Goal: Book appointment/travel/reservation

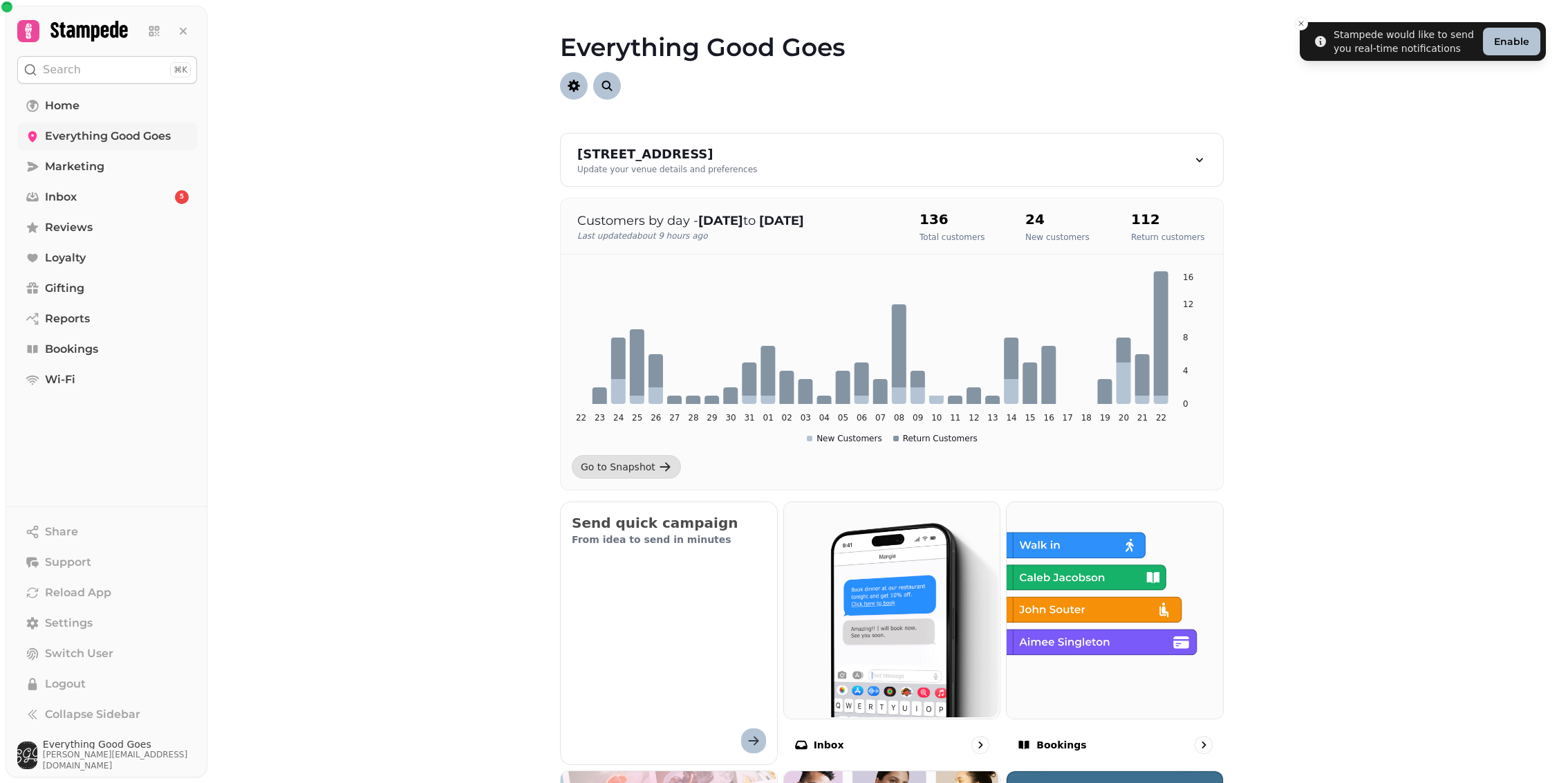
click at [96, 148] on link "Everything Good Goes" at bounding box center [108, 136] width 180 height 28
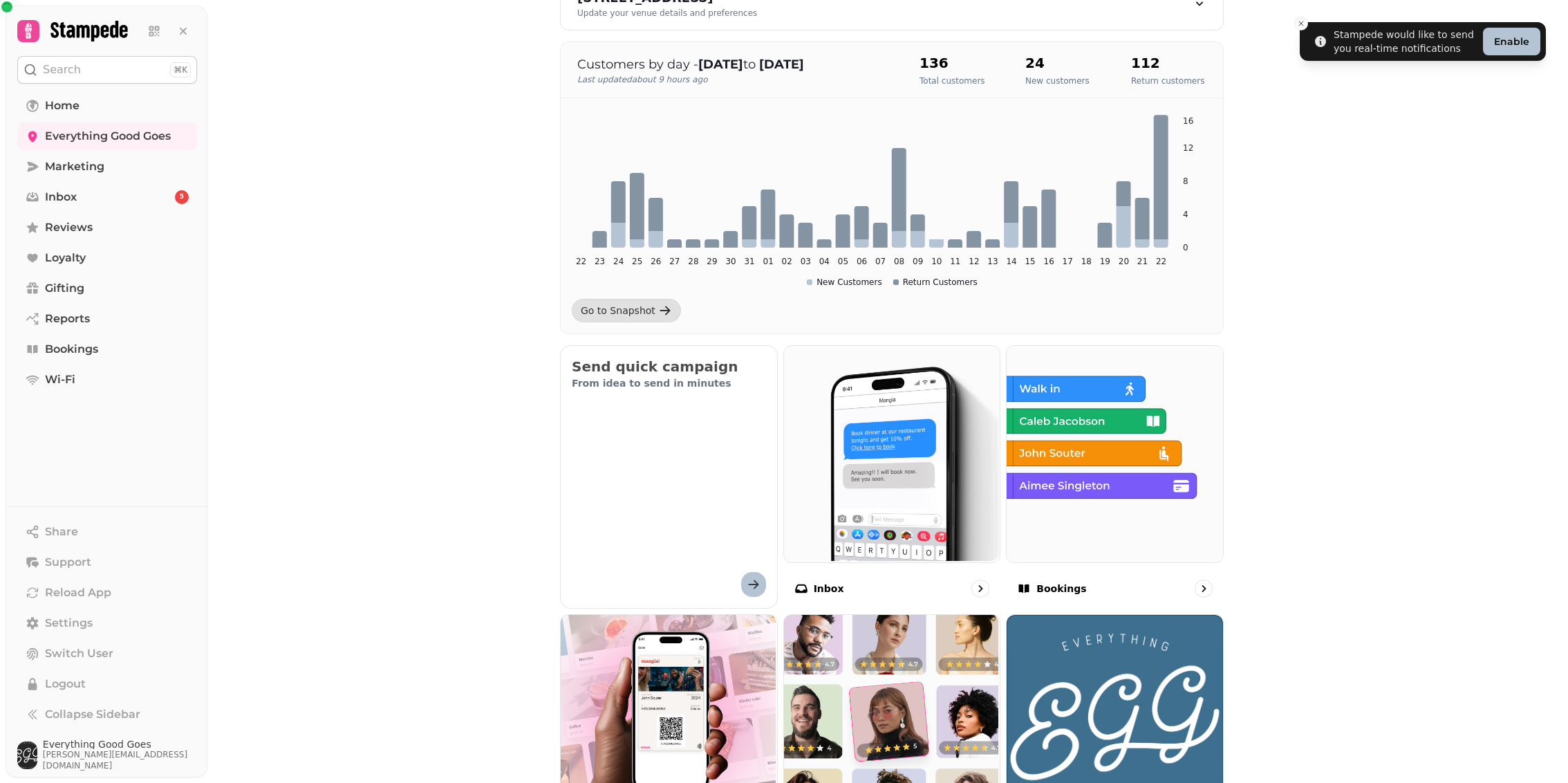
scroll to position [359, 0]
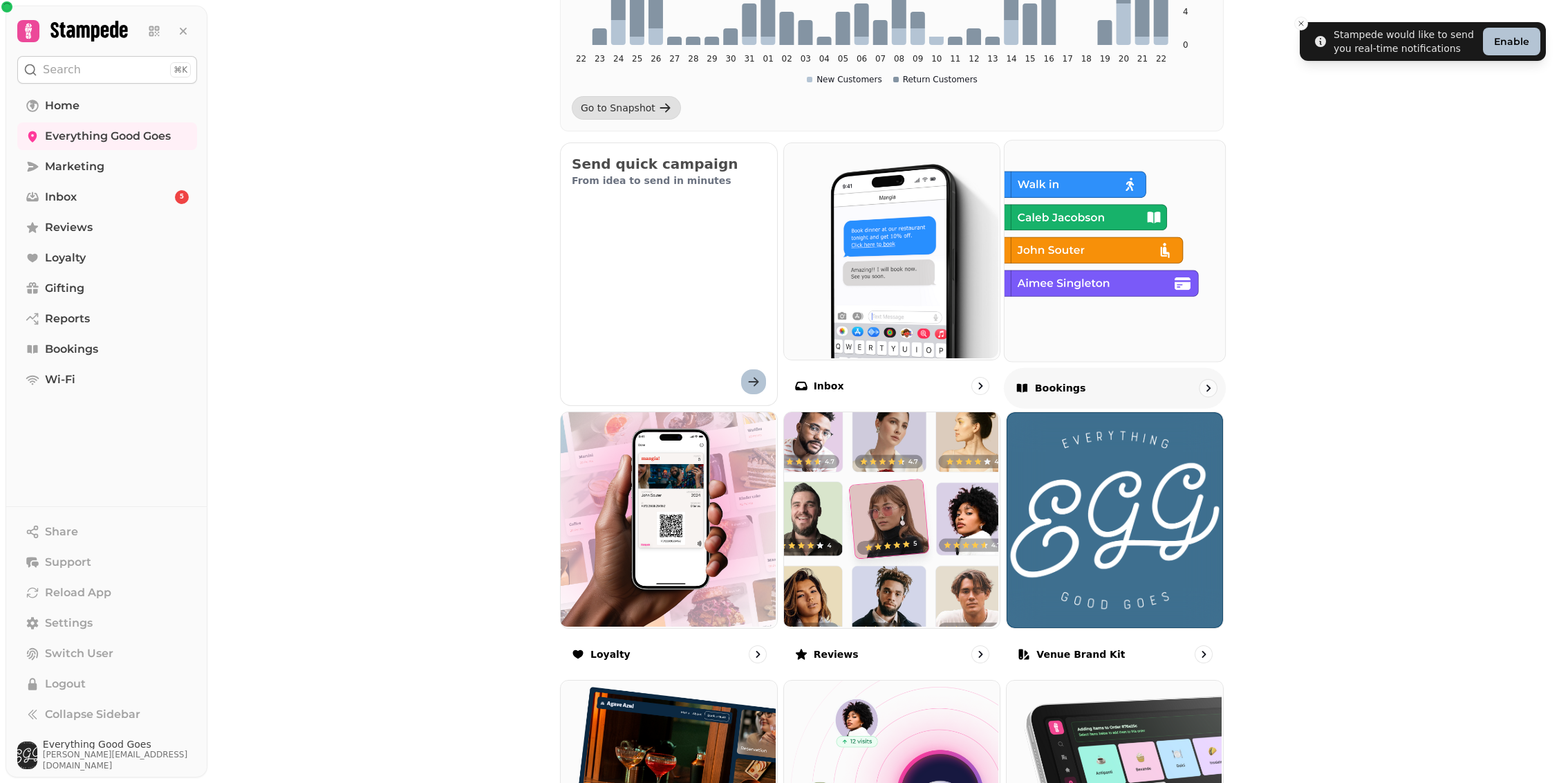
click at [1183, 392] on div "Bookings" at bounding box center [1114, 388] width 222 height 41
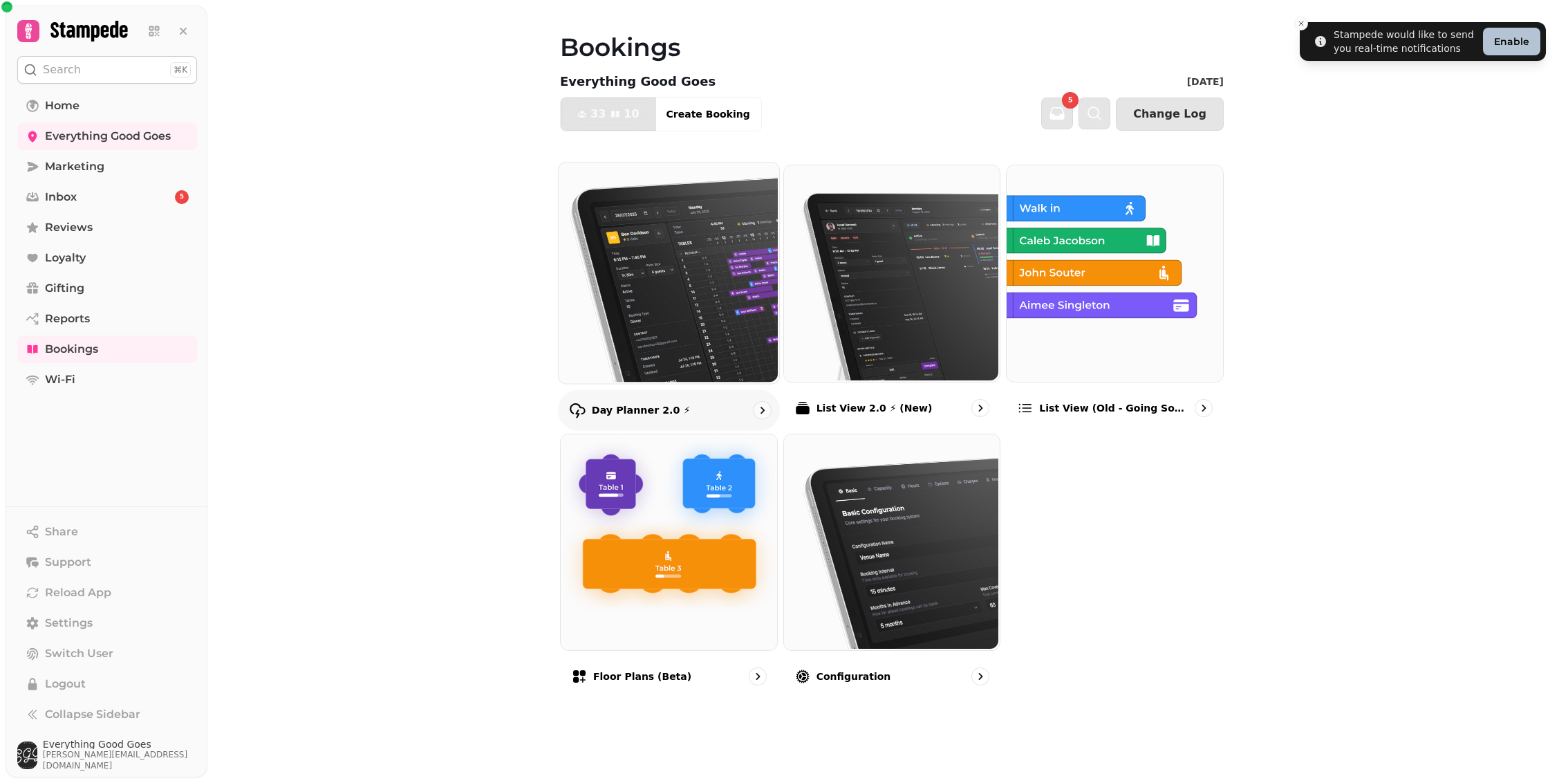
click at [668, 404] on p "Day Planner 2.0 ⚡" at bounding box center [641, 410] width 99 height 14
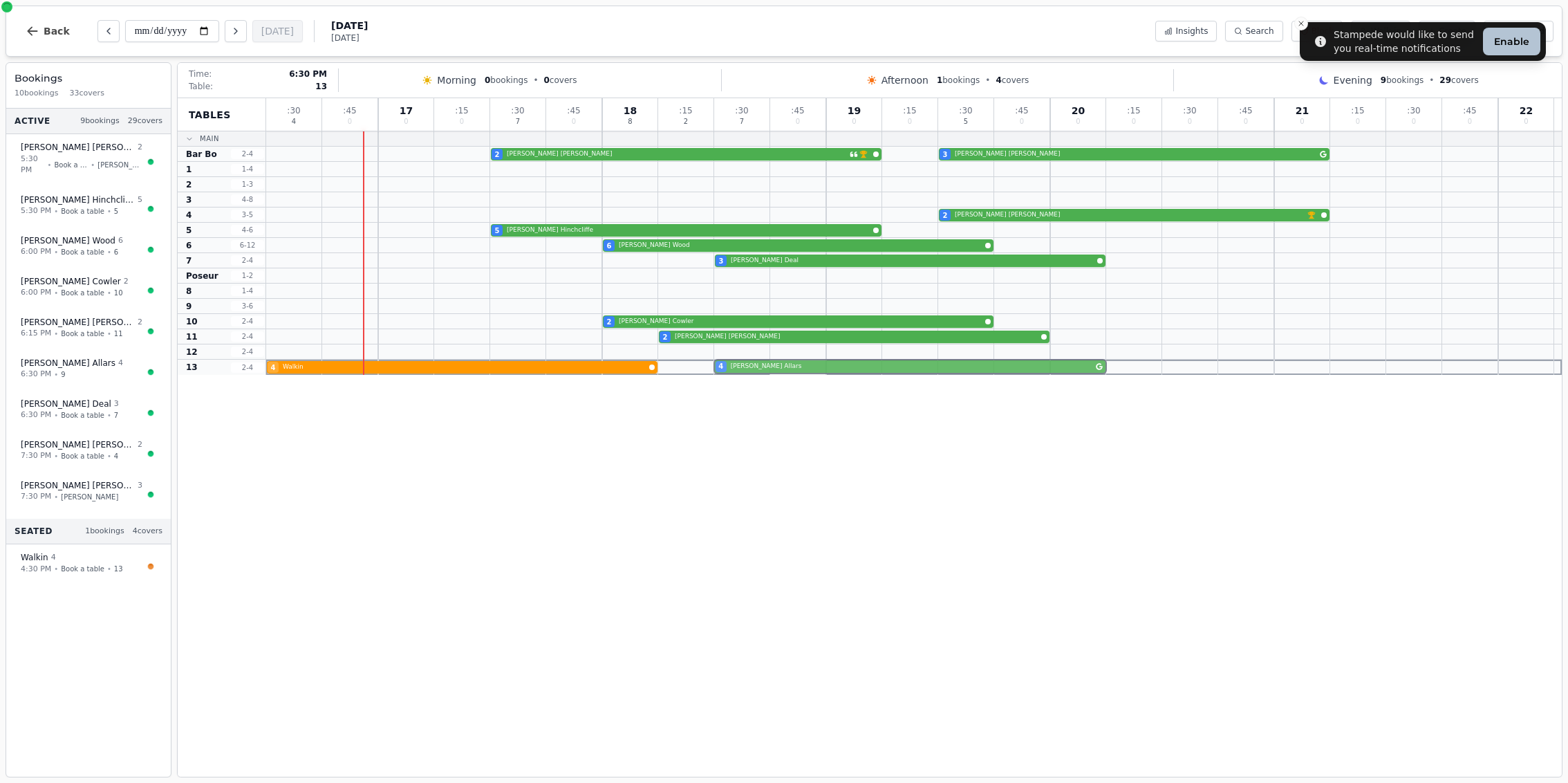
drag, startPoint x: 781, startPoint y: 303, endPoint x: 778, endPoint y: 361, distance: 58.1
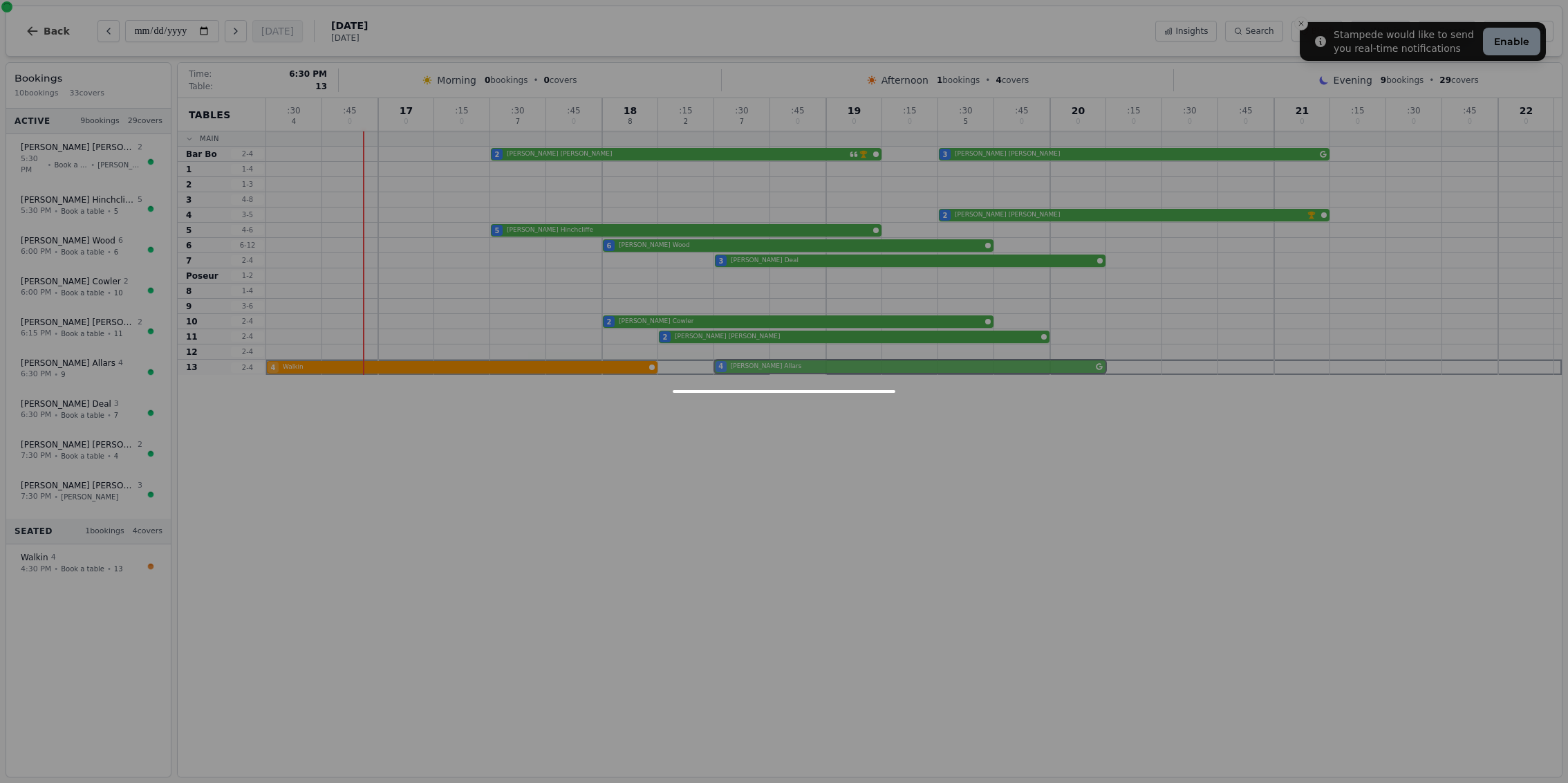
click at [778, 361] on div ": 30 4 : 45 0 17 0 : 15 0 : 30 7 : 45 0 18 8 : 15 2 : 30 7 : 45 0 19 0 : 15 0 :…" at bounding box center [914, 237] width 1296 height 276
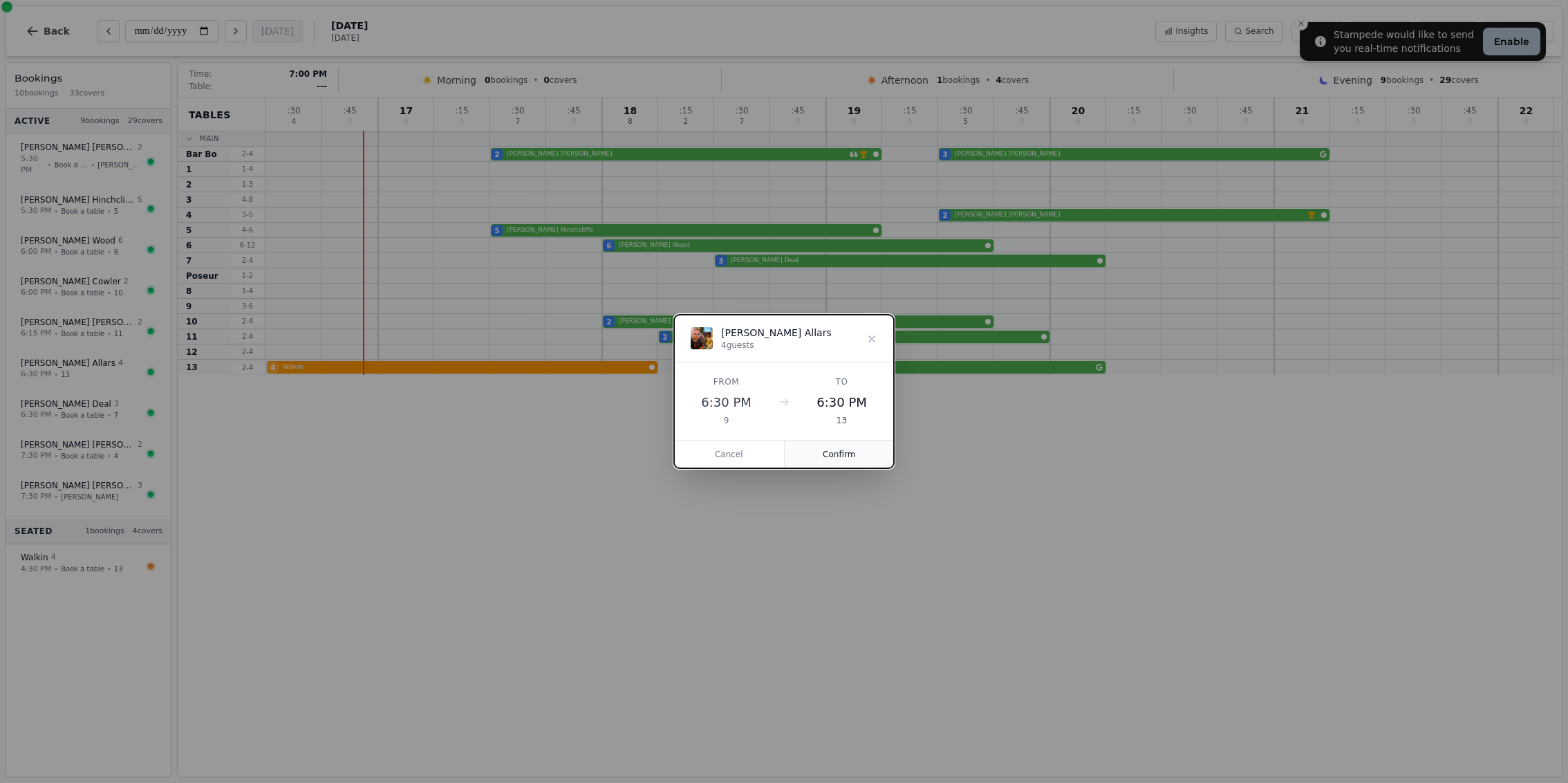
click at [845, 457] on button "Confirm" at bounding box center [840, 455] width 110 height 28
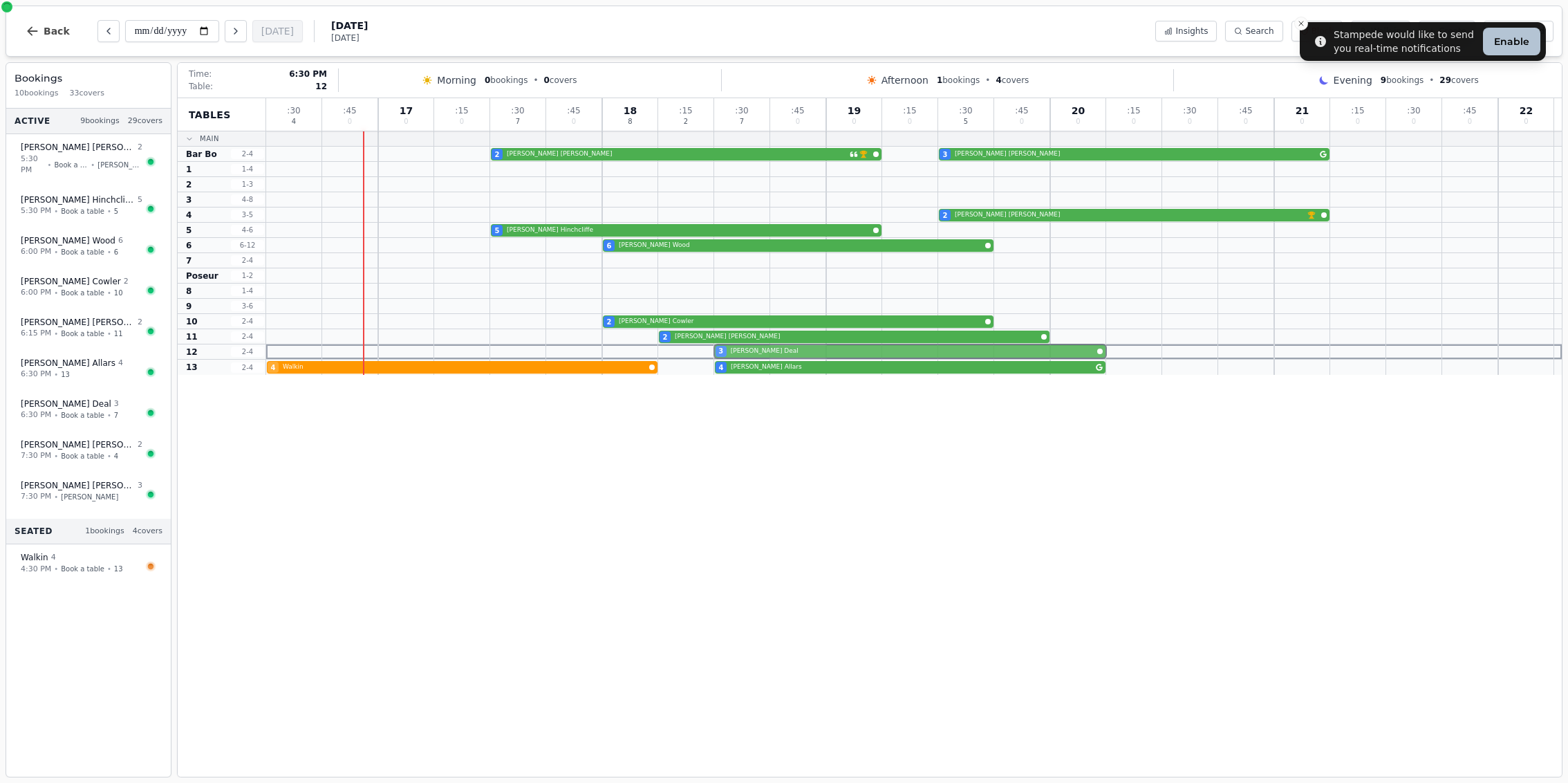
drag, startPoint x: 789, startPoint y: 257, endPoint x: 784, endPoint y: 352, distance: 95.1
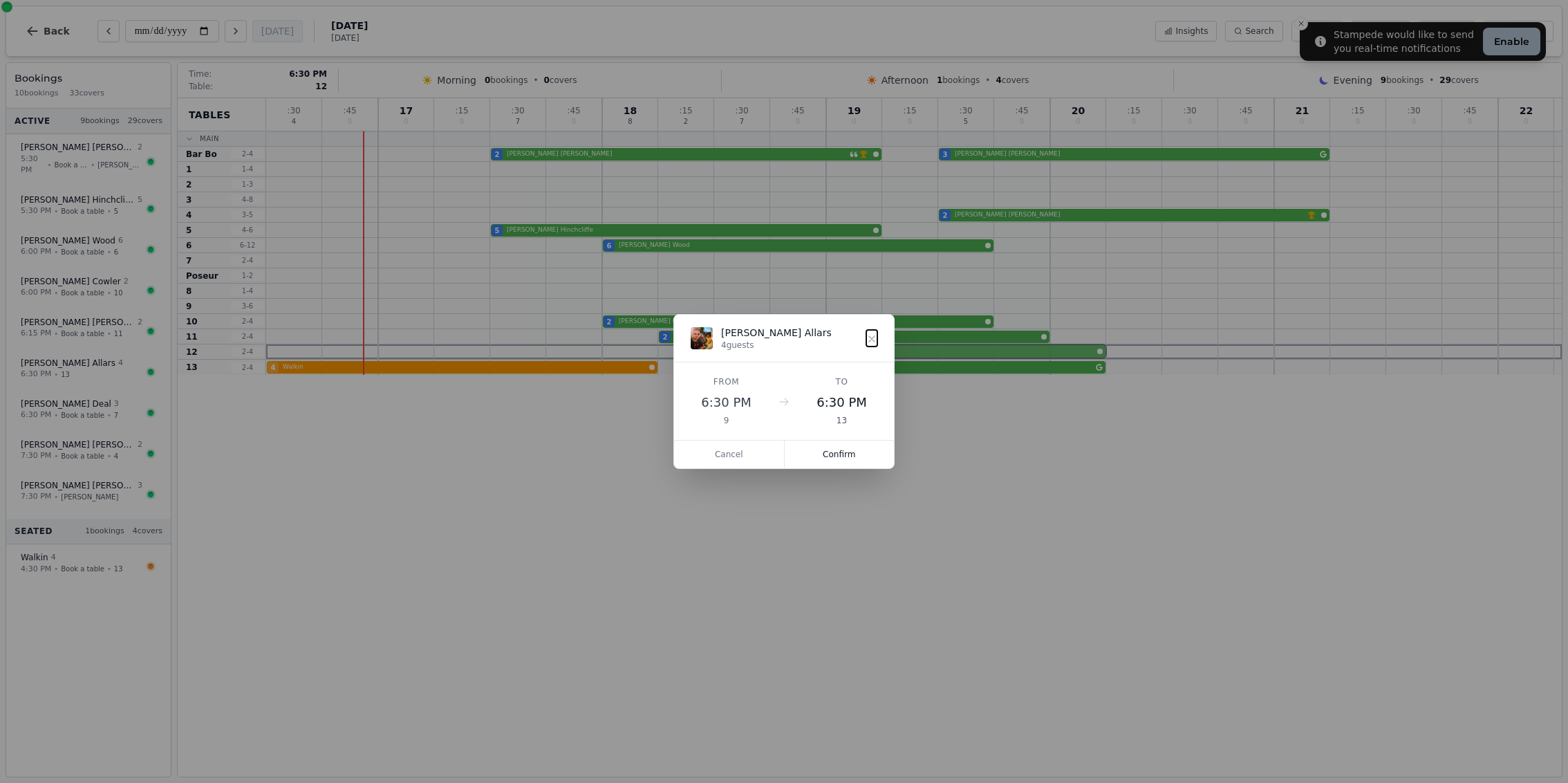
click at [784, 352] on div ": 30 4 : 45 0 17 0 : 15 0 : 30 7 : 45 0 18 8 : 15 2 : 30 7 : 45 0 19 0 : 15 0 :…" at bounding box center [914, 237] width 1296 height 276
click at [839, 457] on button "Confirm" at bounding box center [840, 455] width 110 height 28
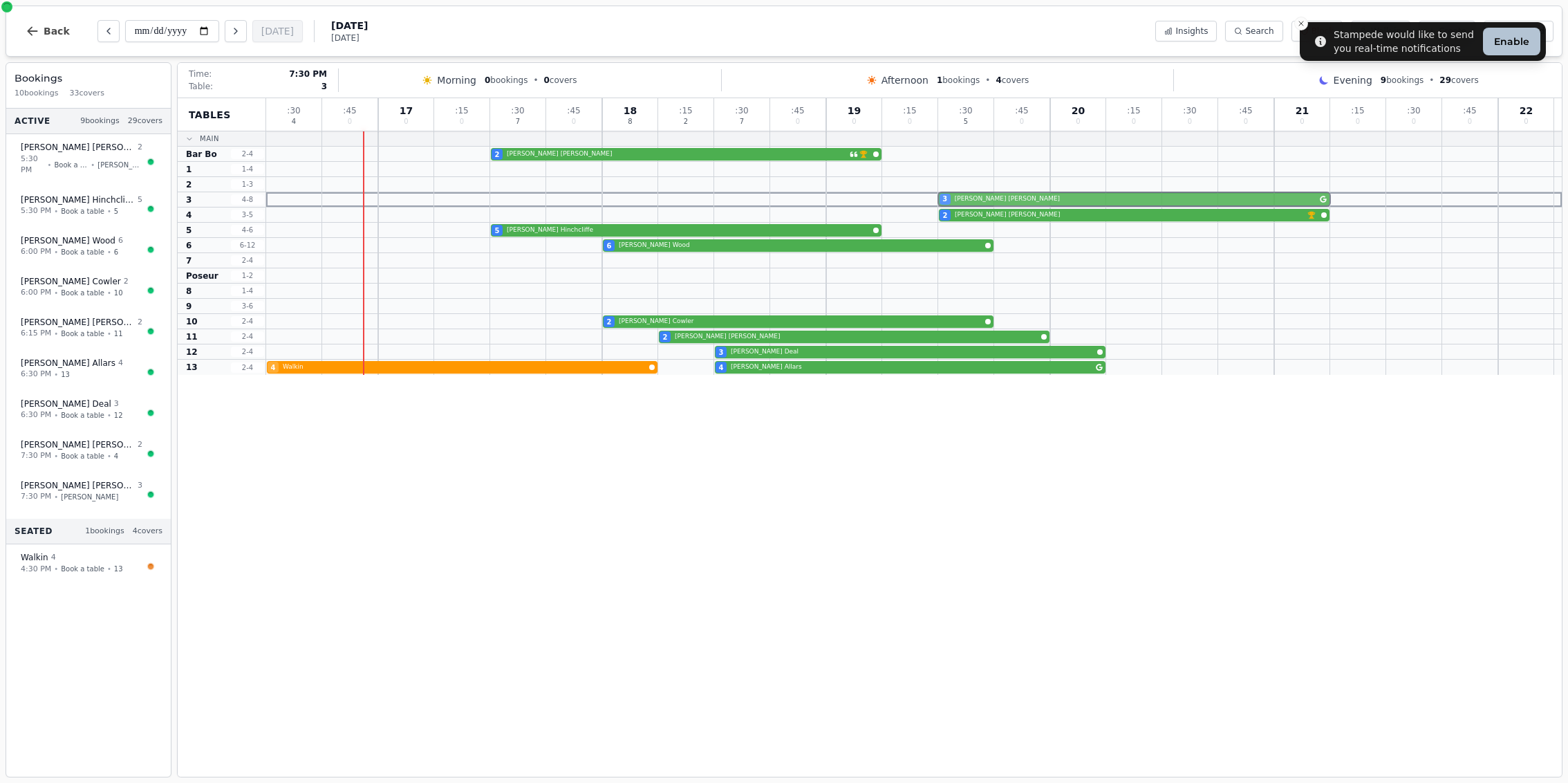
drag, startPoint x: 999, startPoint y: 154, endPoint x: 1006, endPoint y: 199, distance: 45.5
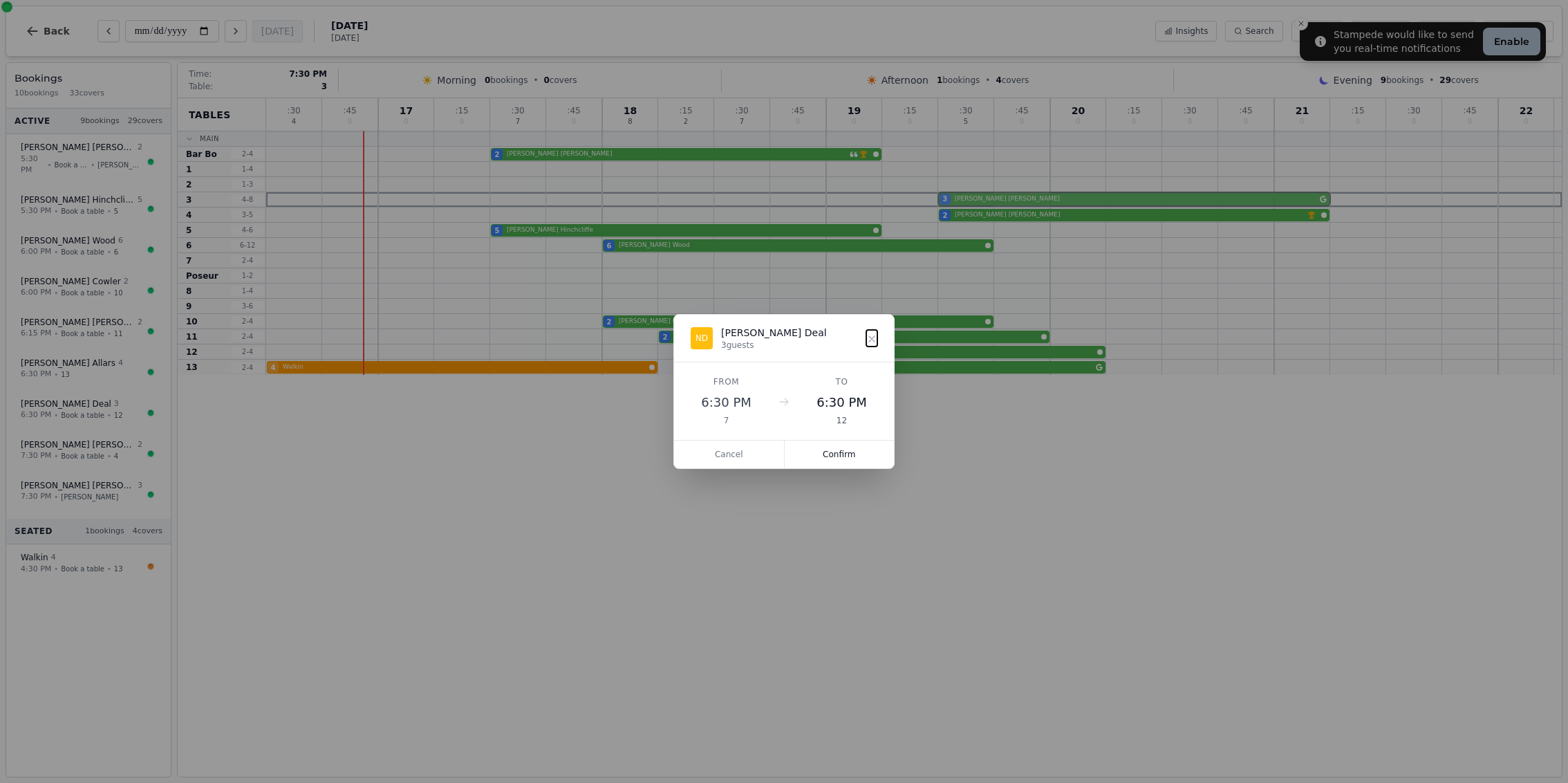
click at [1006, 199] on div ": 30 4 : 45 0 17 0 : 15 0 : 30 7 : 45 0 18 8 : 15 2 : 30 7 : 45 0 19 0 : 15 0 :…" at bounding box center [914, 237] width 1296 height 276
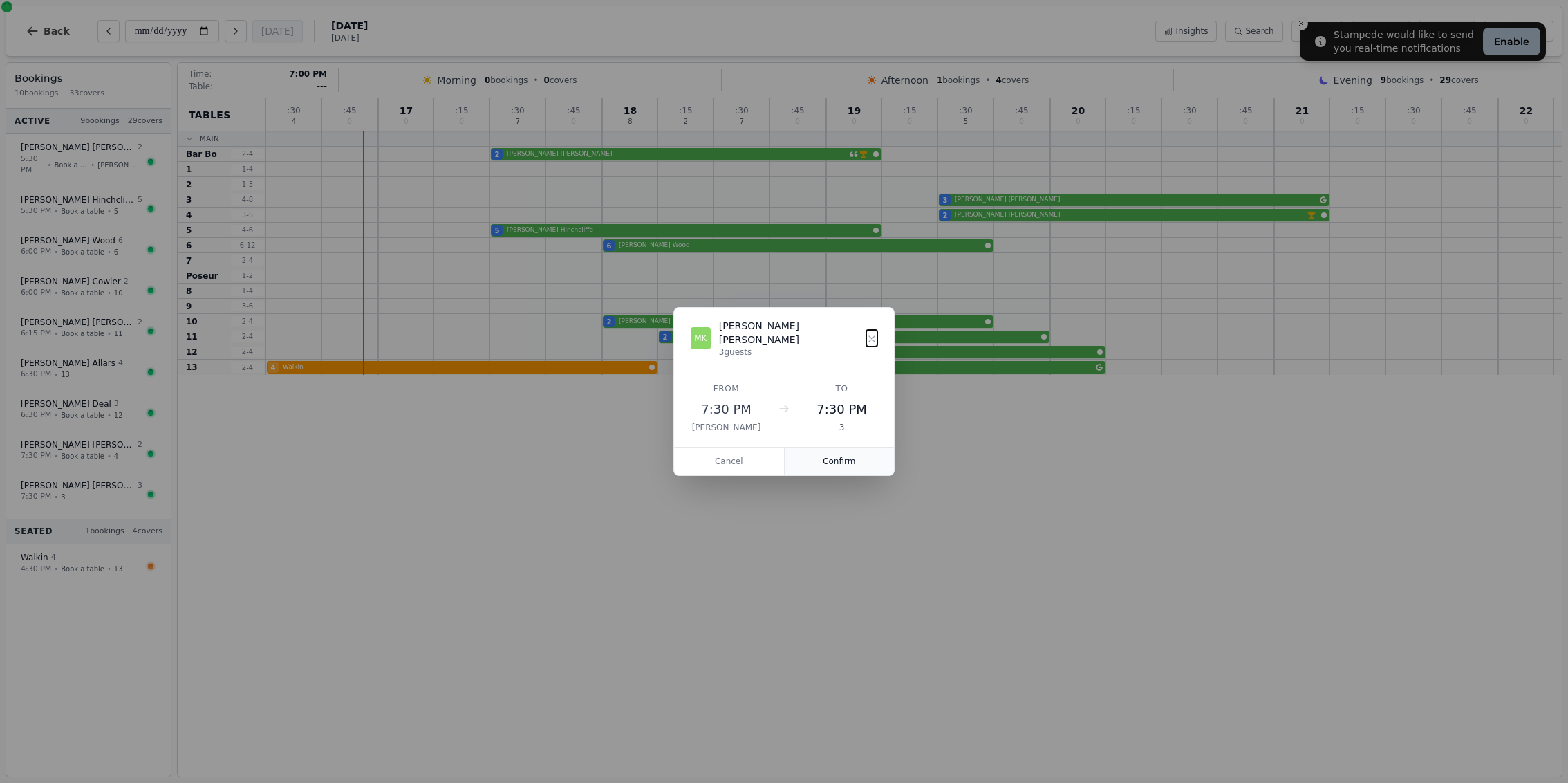
click at [840, 451] on button "Confirm" at bounding box center [840, 461] width 110 height 28
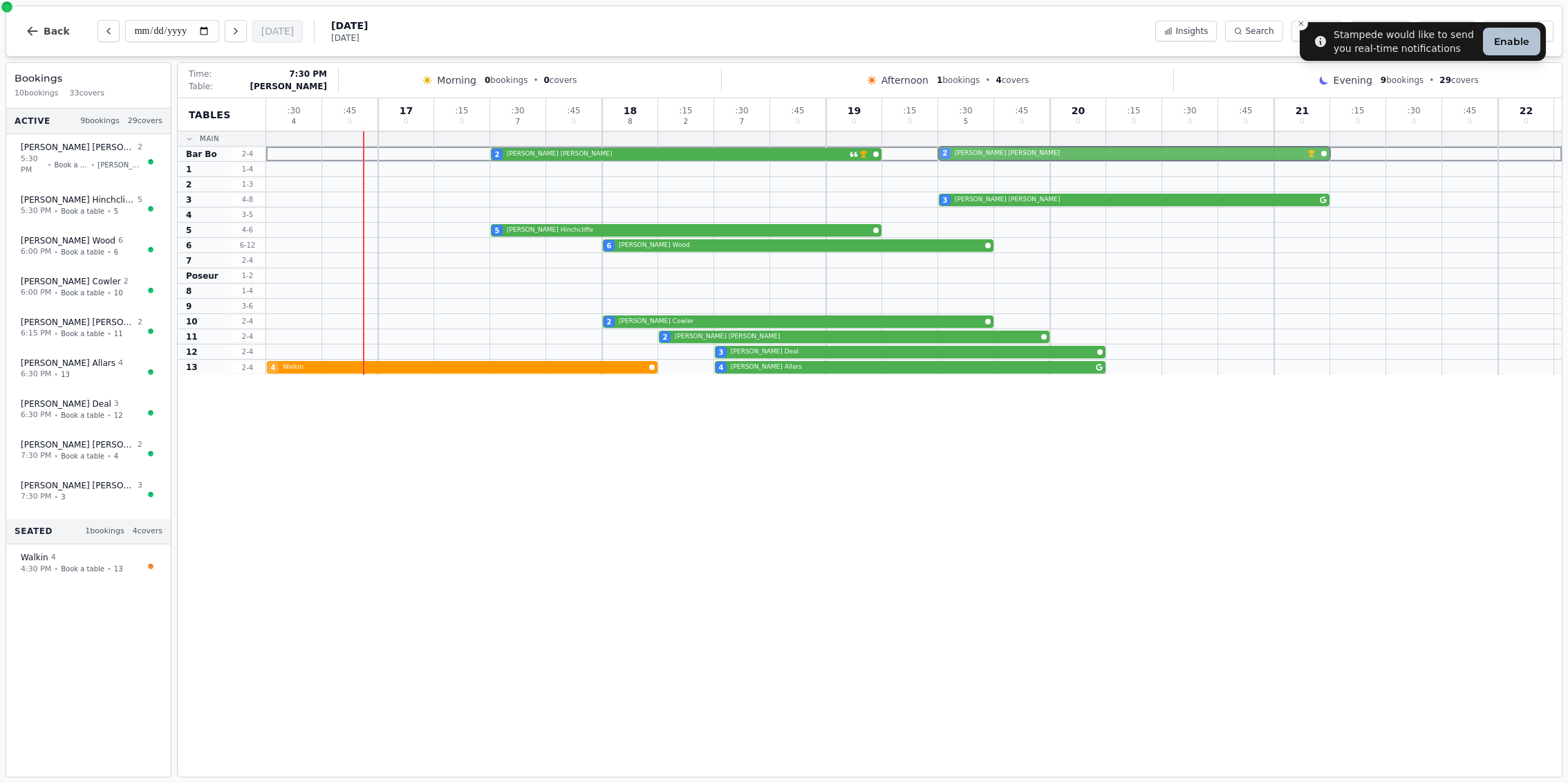
drag, startPoint x: 995, startPoint y: 213, endPoint x: 984, endPoint y: 146, distance: 67.9
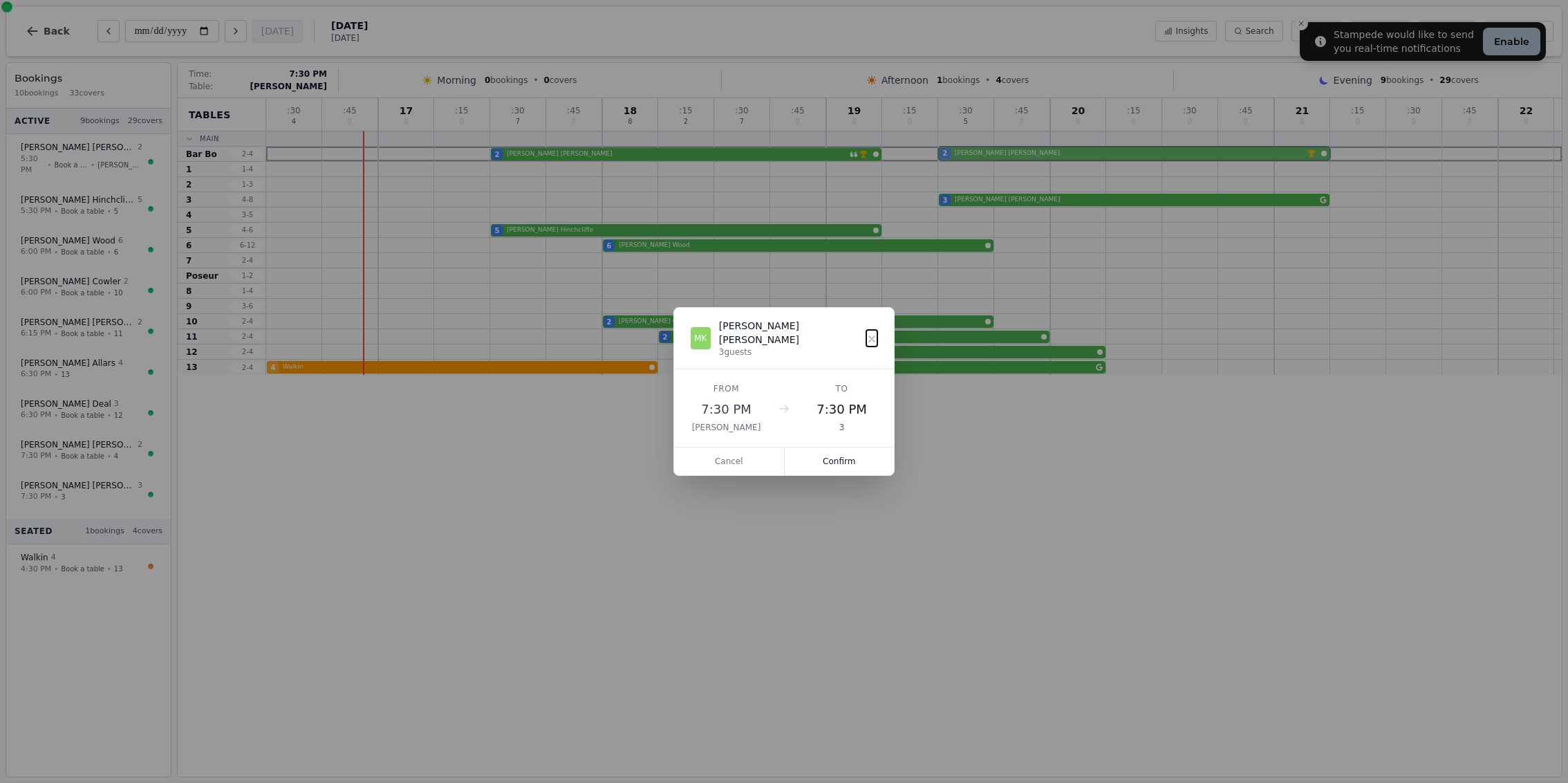
click at [984, 146] on div ": 30 4 : 45 0 17 0 : 15 0 : 30 7 : 45 0 18 8 : 15 2 : 30 7 : 45 0 19 0 : 15 0 :…" at bounding box center [914, 237] width 1296 height 276
click at [842, 447] on button "Confirm" at bounding box center [840, 461] width 110 height 28
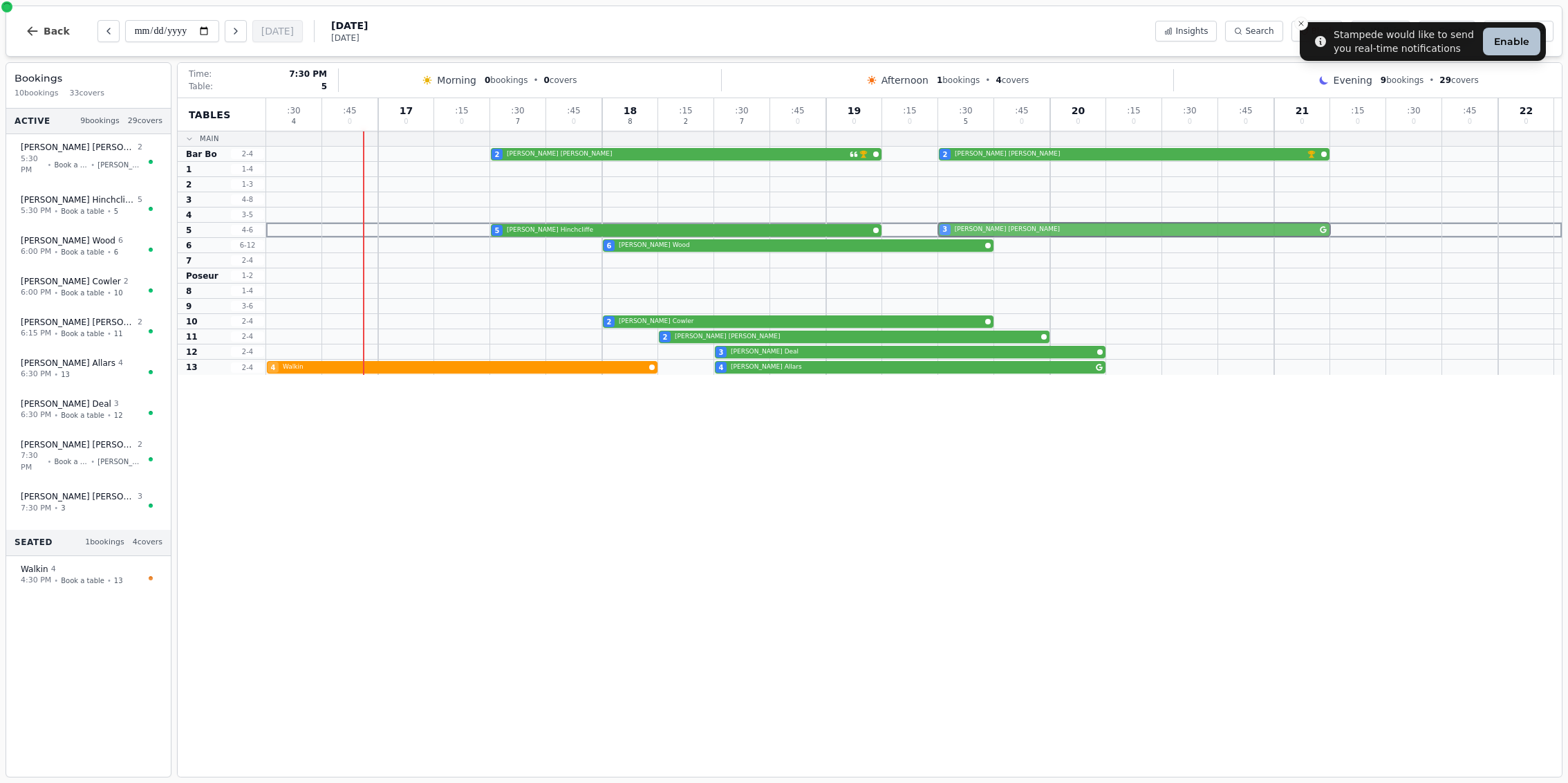
drag, startPoint x: 995, startPoint y: 202, endPoint x: 996, endPoint y: 225, distance: 23.0
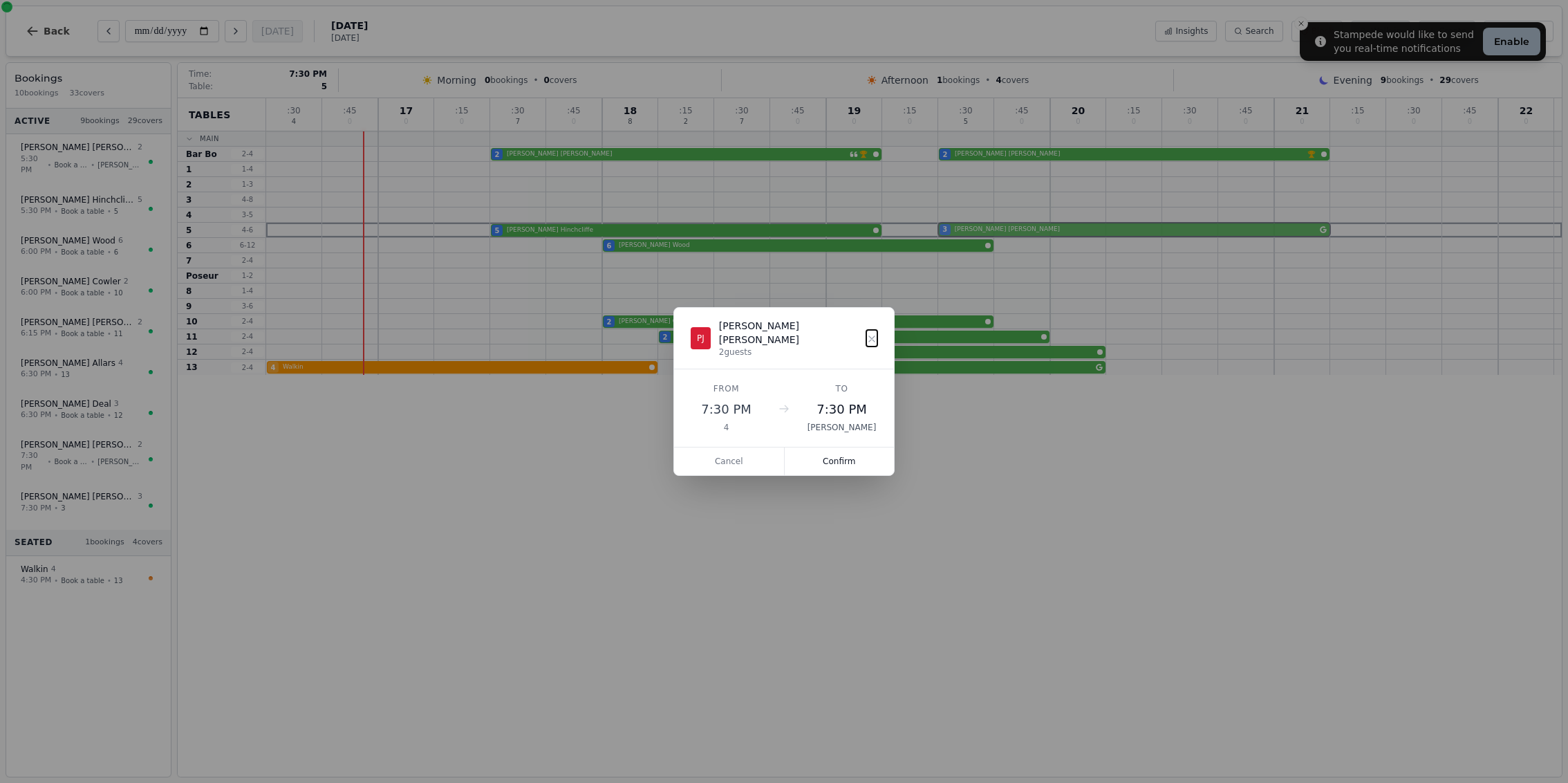
click at [996, 225] on div ": 30 4 : 45 0 17 0 : 15 0 : 30 7 : 45 0 18 8 : 15 2 : 30 7 : 45 0 19 0 : 15 0 :…" at bounding box center [914, 237] width 1296 height 276
click at [829, 447] on button "Confirm" at bounding box center [840, 461] width 110 height 28
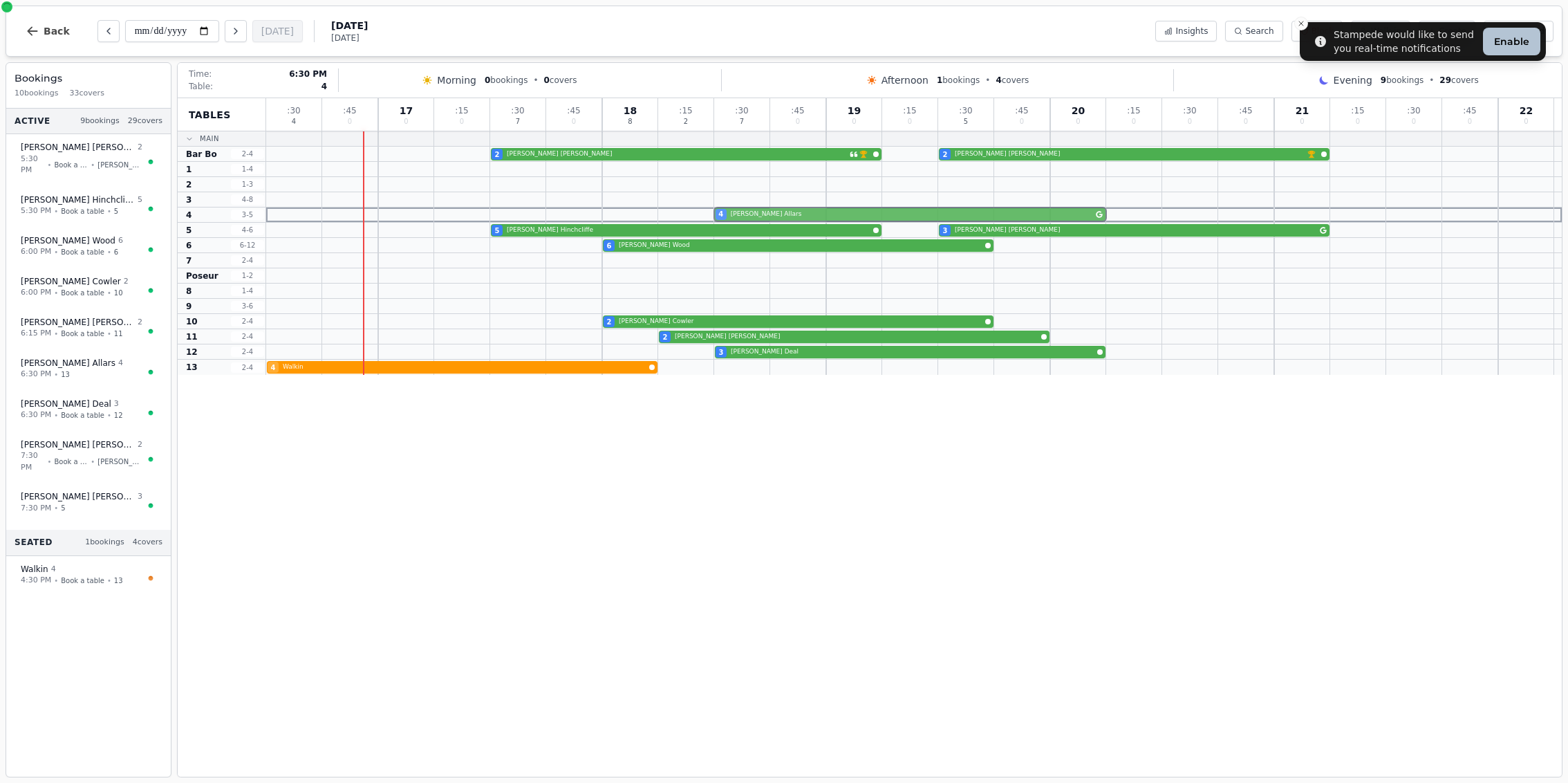
drag, startPoint x: 773, startPoint y: 370, endPoint x: 772, endPoint y: 216, distance: 154.0
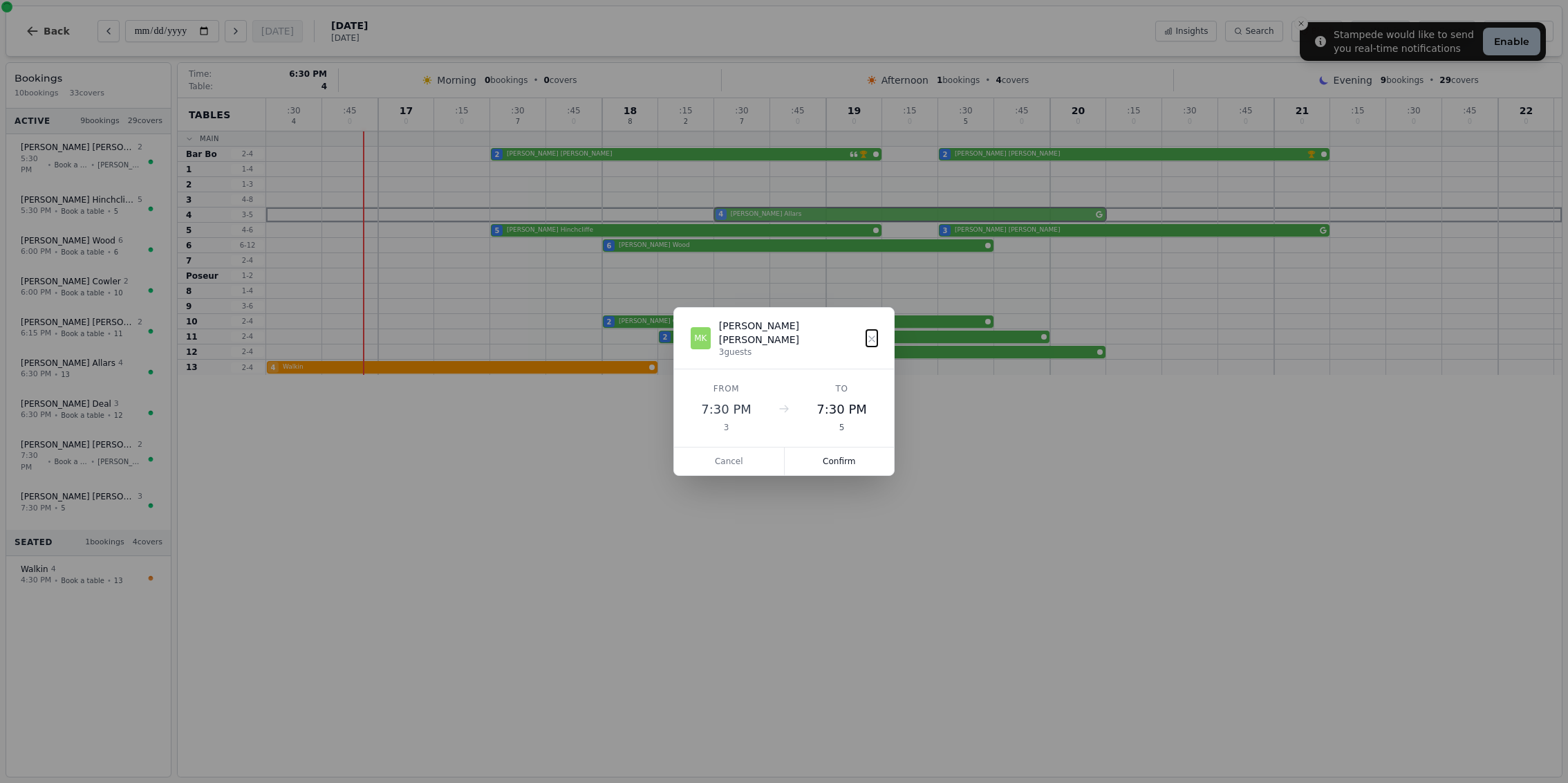
click at [772, 216] on div ": 30 4 : 45 0 17 0 : 15 0 : 30 7 : 45 0 18 8 : 15 2 : 30 7 : 45 0 19 0 : 15 0 :…" at bounding box center [914, 237] width 1296 height 276
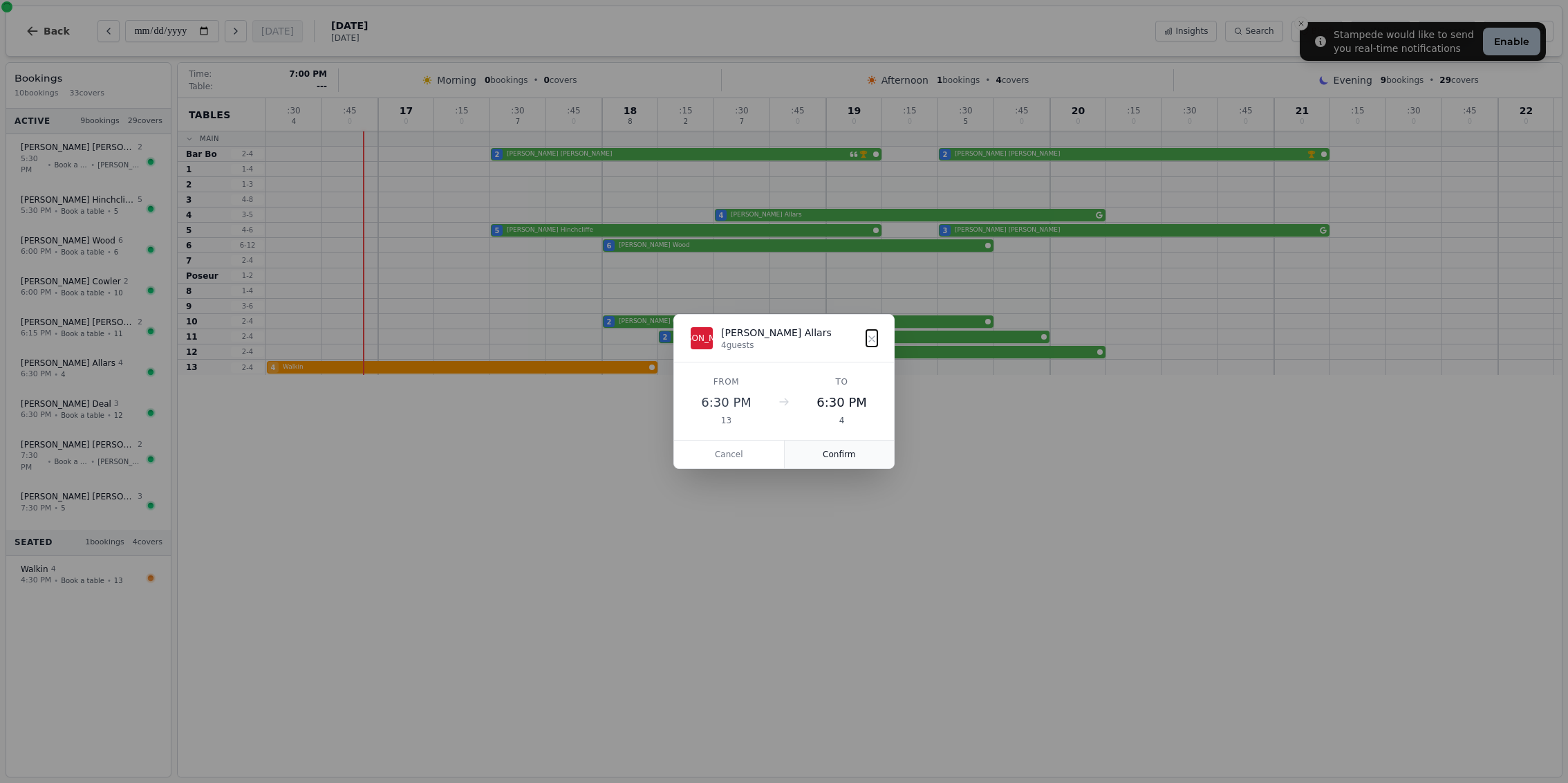
click at [843, 452] on button "Confirm" at bounding box center [840, 455] width 110 height 28
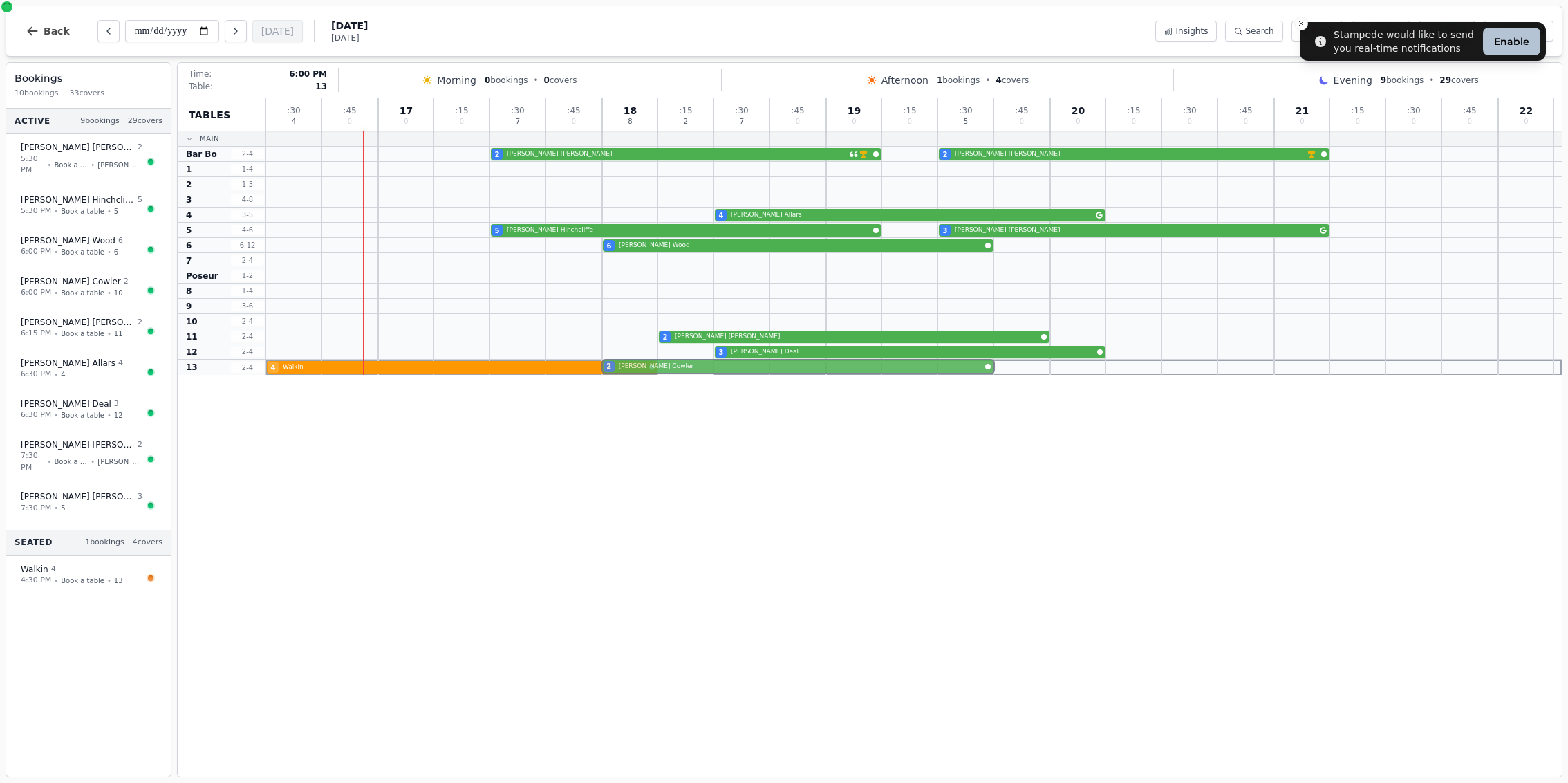
drag, startPoint x: 679, startPoint y: 316, endPoint x: 678, endPoint y: 373, distance: 57.0
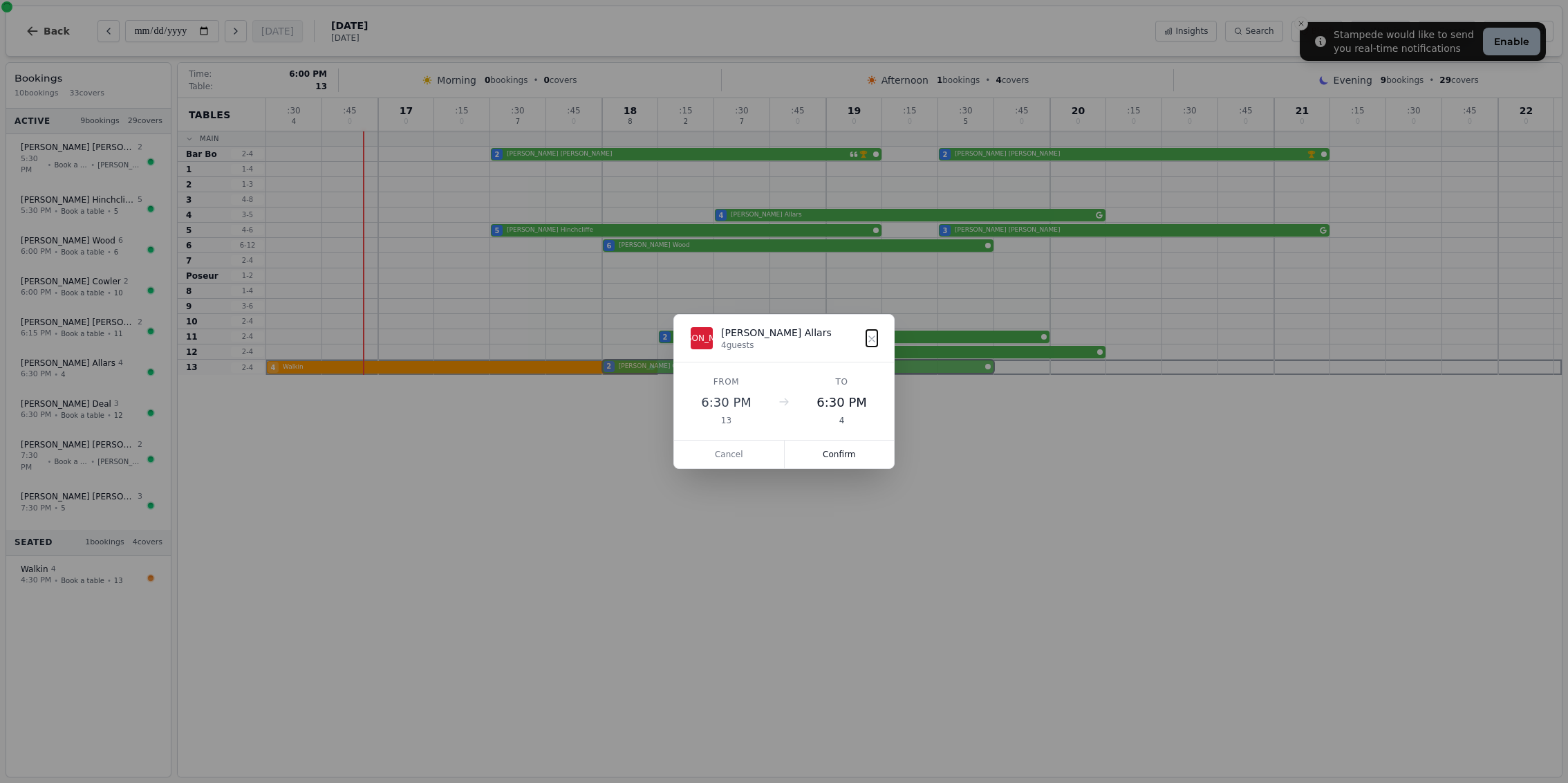
click at [678, 373] on div ": 30 4 : 45 0 17 0 : 15 0 : 30 7 : 45 0 18 8 : 15 2 : 30 7 : 45 0 19 0 : 15 0 :…" at bounding box center [914, 237] width 1296 height 276
click at [853, 454] on button "Confirm" at bounding box center [840, 455] width 110 height 28
